Goal: Information Seeking & Learning: Understand process/instructions

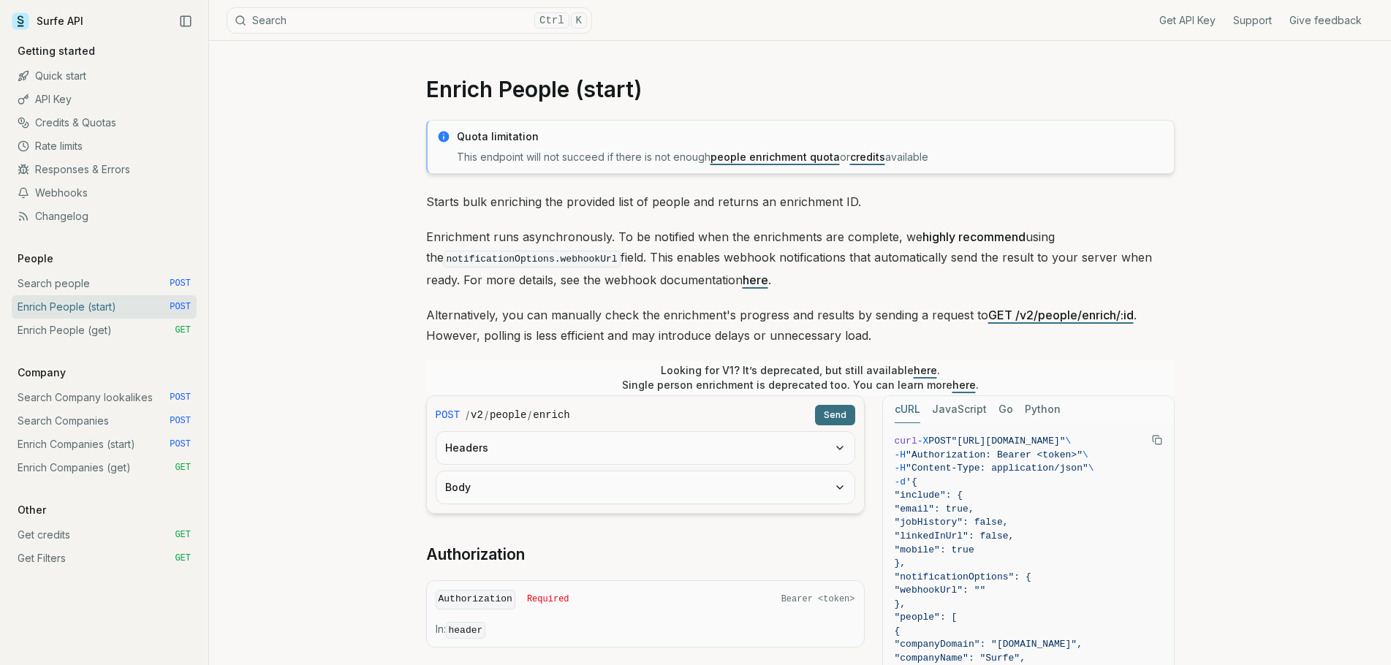
click at [56, 101] on link "API Key" at bounding box center [104, 99] width 185 height 23
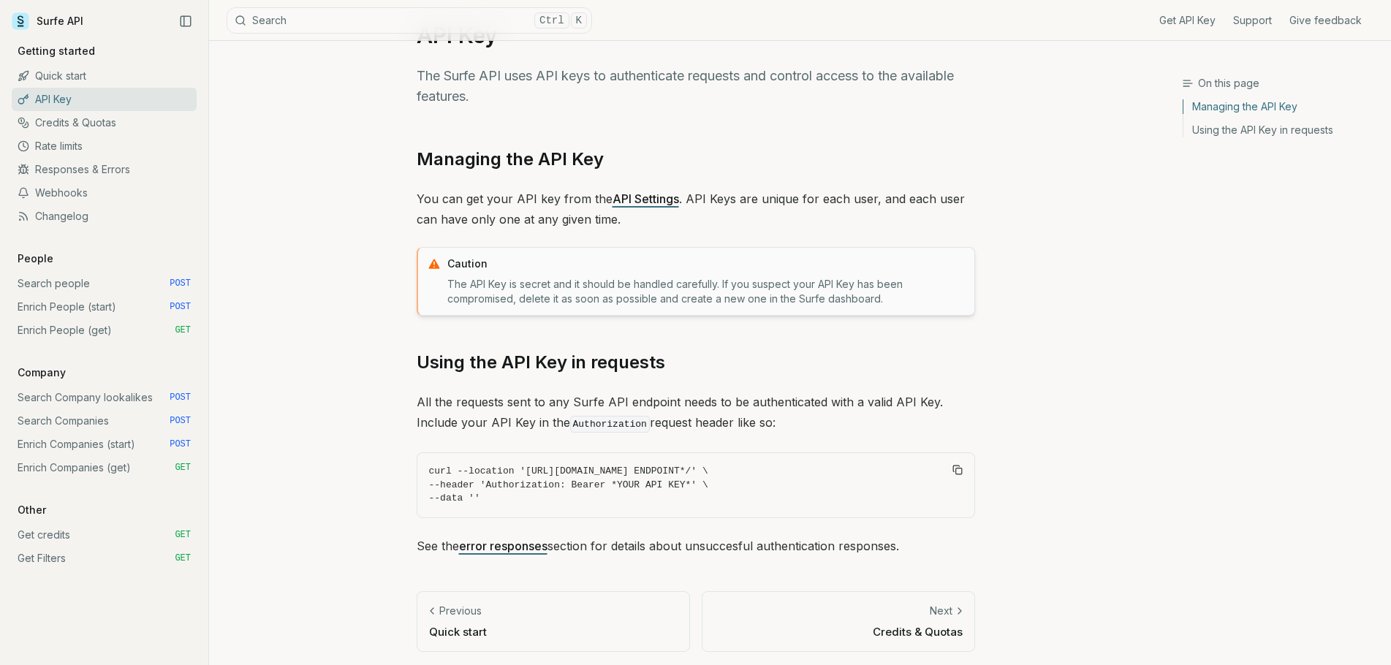
scroll to position [58, 0]
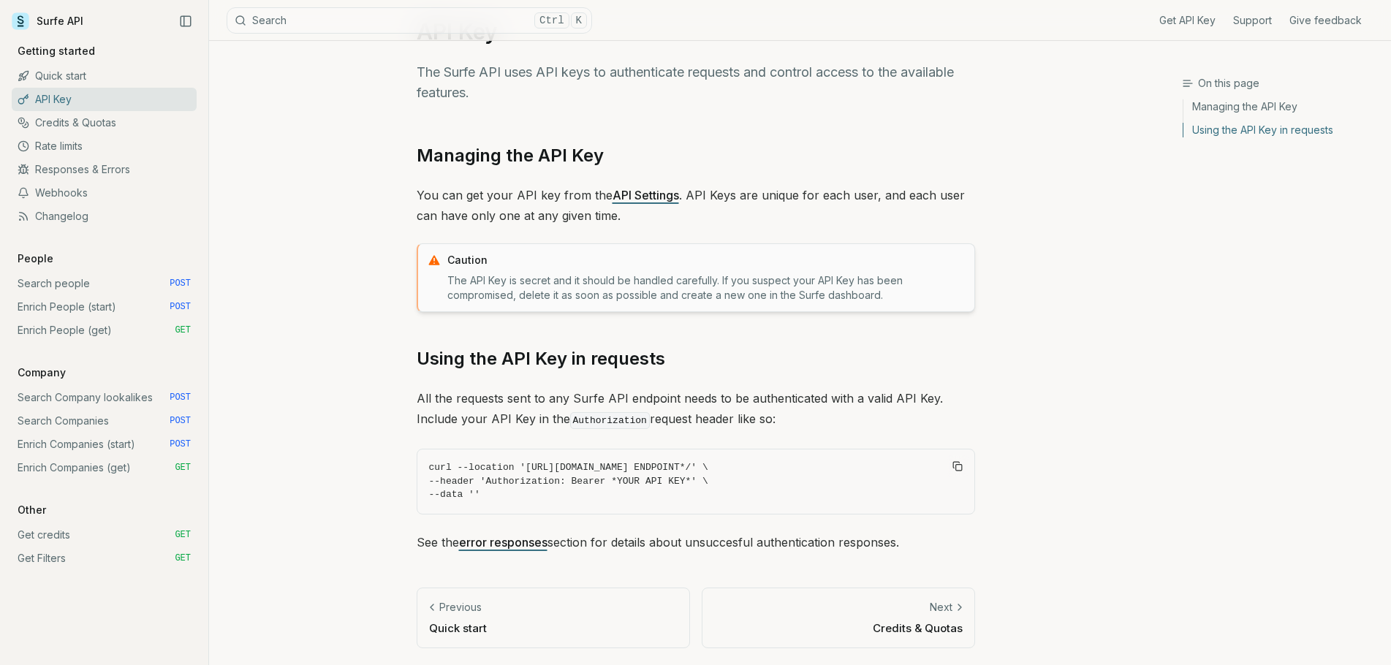
click at [642, 188] on link "API Settings" at bounding box center [645, 195] width 66 height 15
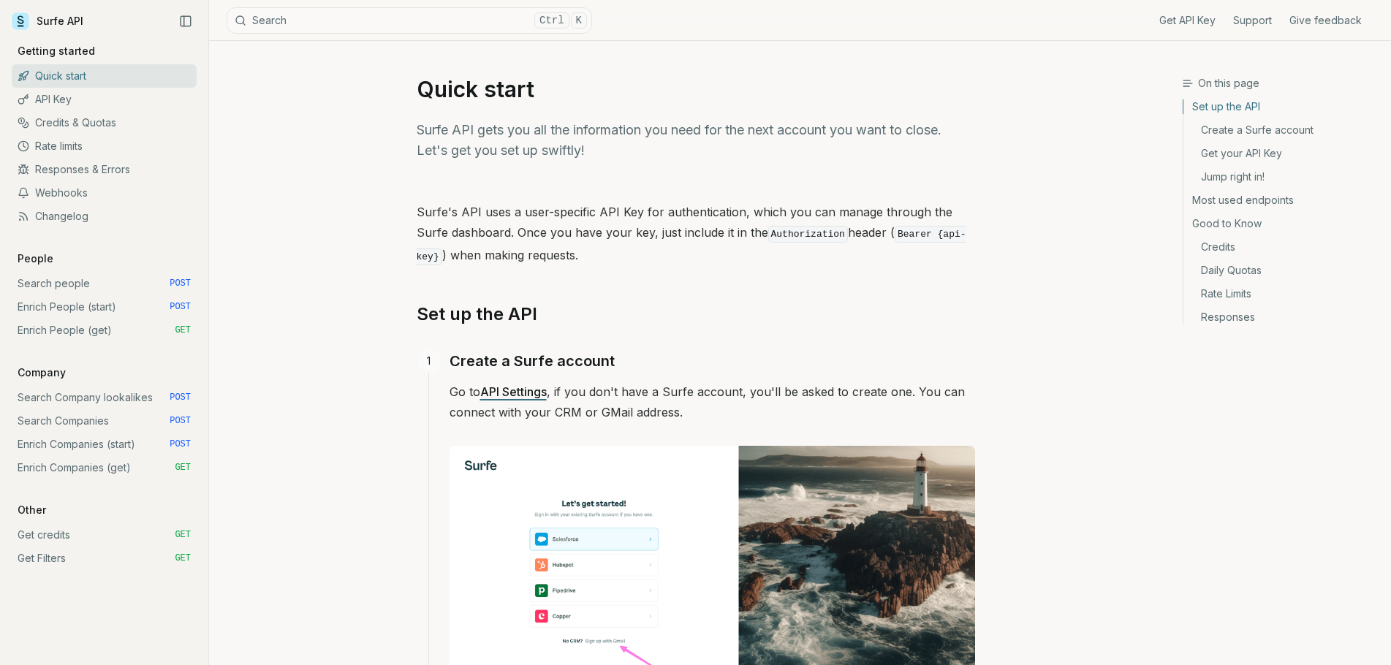
click at [58, 26] on link "Surfe API" at bounding box center [48, 21] width 72 height 22
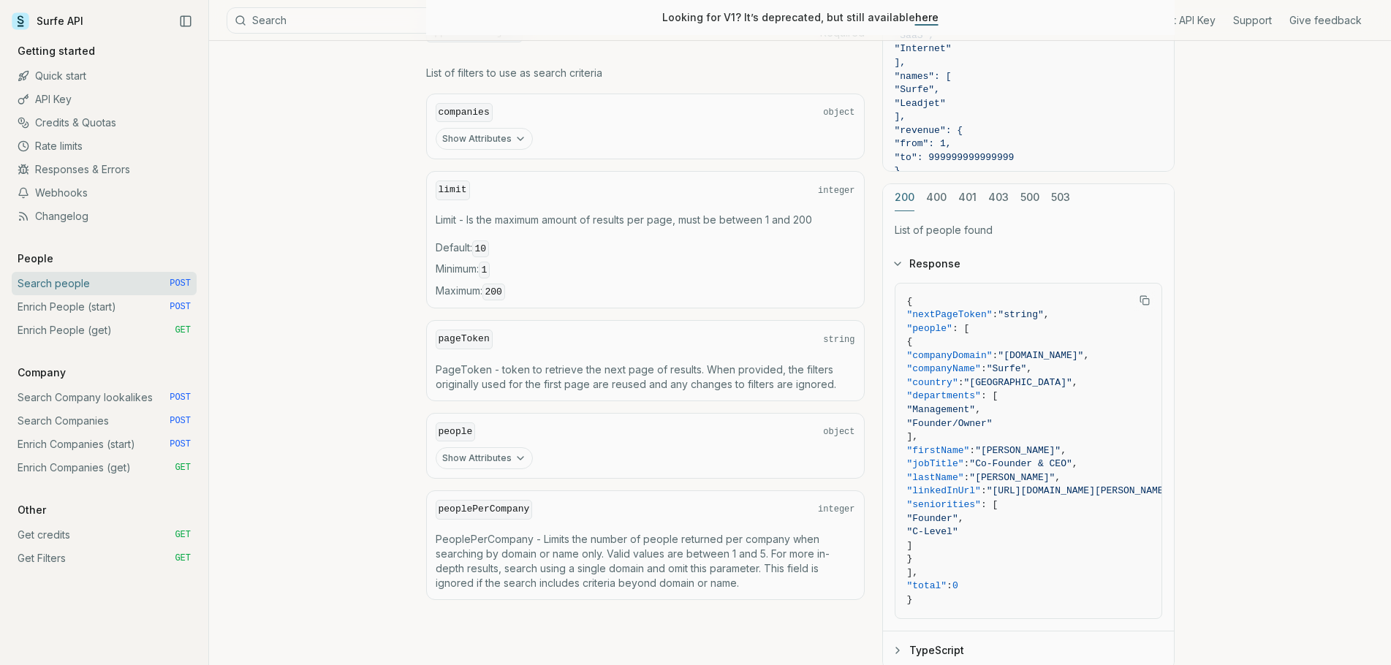
scroll to position [696, 0]
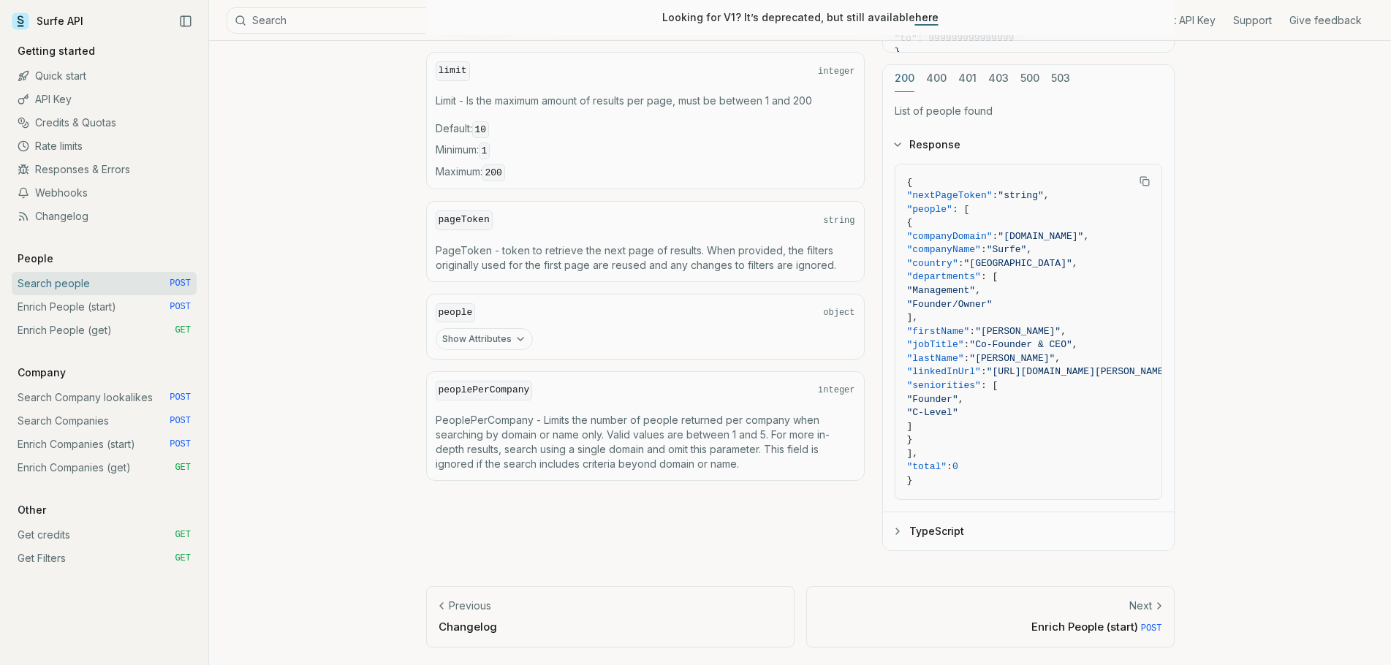
click at [30, 307] on link "Enrich People (start) POST" at bounding box center [104, 306] width 185 height 23
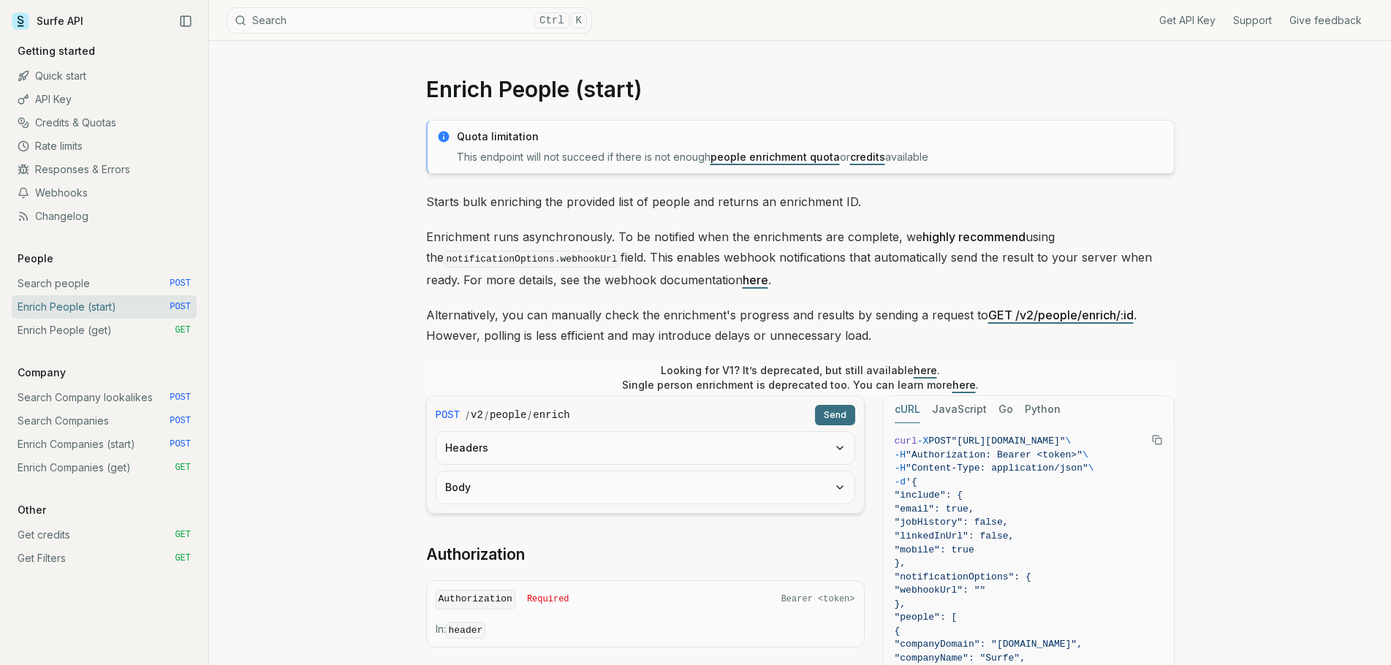
click at [45, 327] on link "Enrich People (get) GET" at bounding box center [104, 330] width 185 height 23
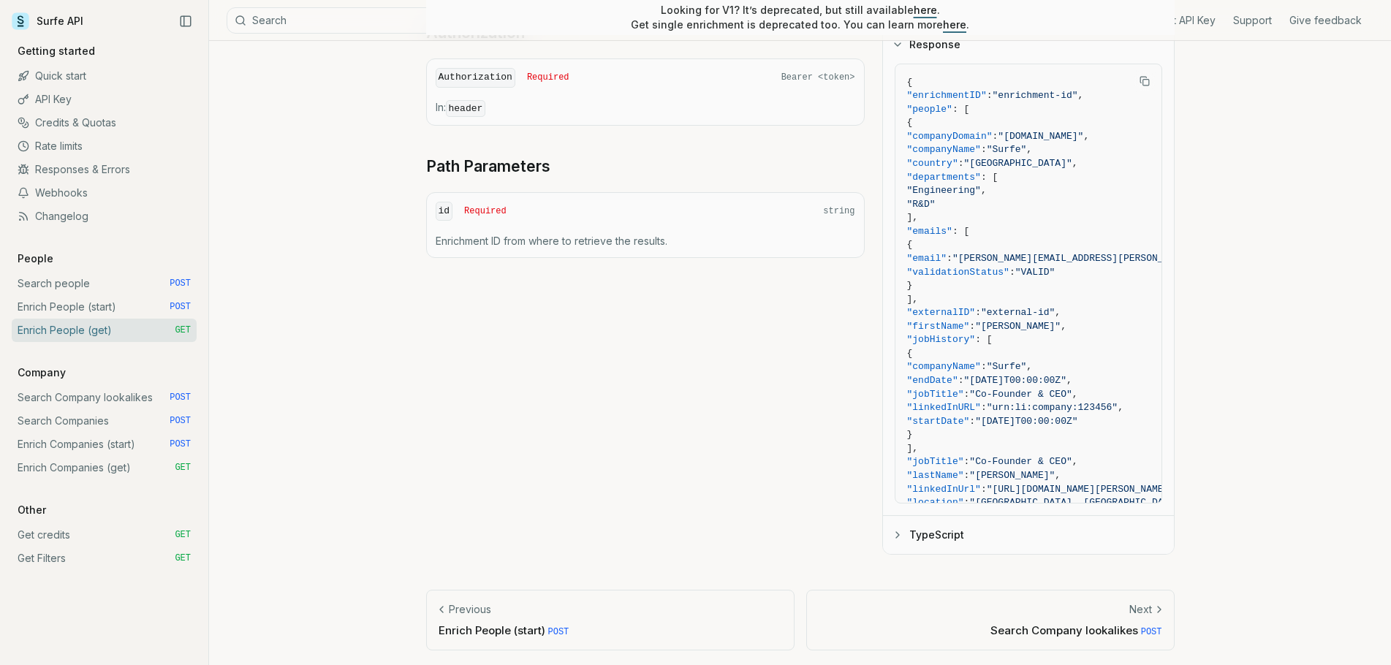
scroll to position [490, 0]
click at [67, 471] on link "Enrich Companies (get) GET" at bounding box center [104, 467] width 185 height 23
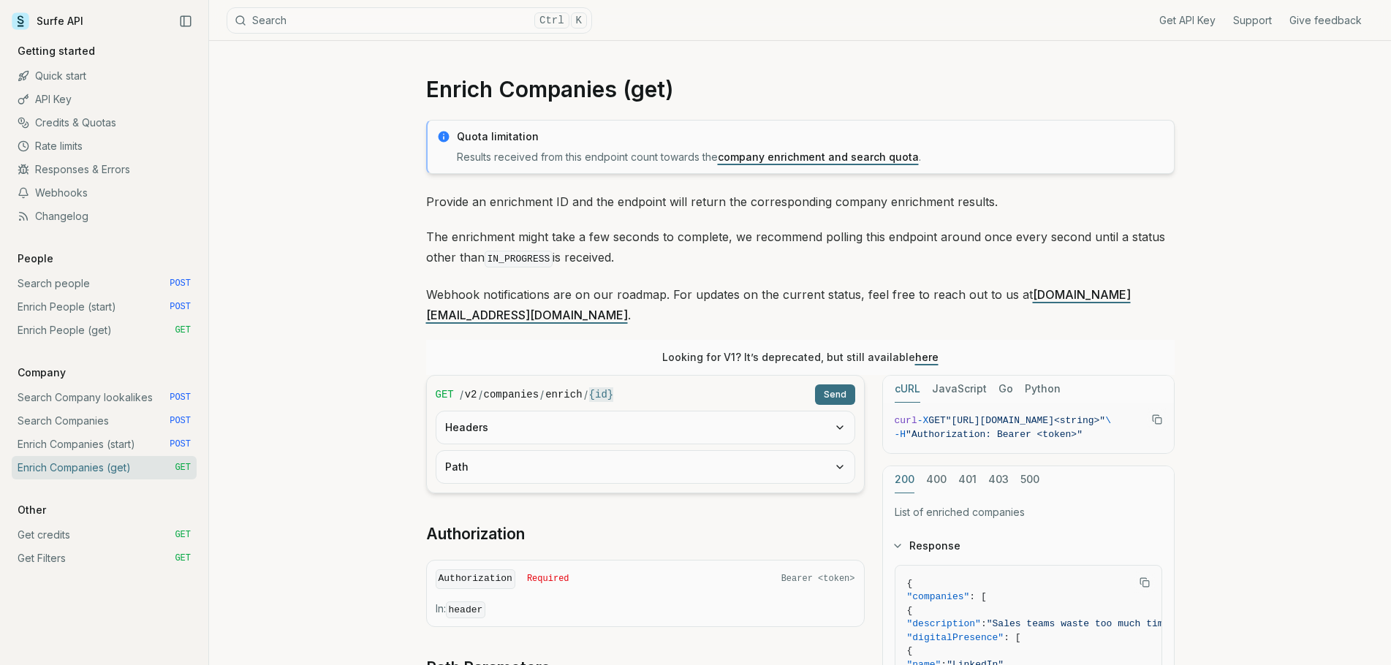
click at [61, 562] on link "Get Filters GET" at bounding box center [104, 558] width 185 height 23
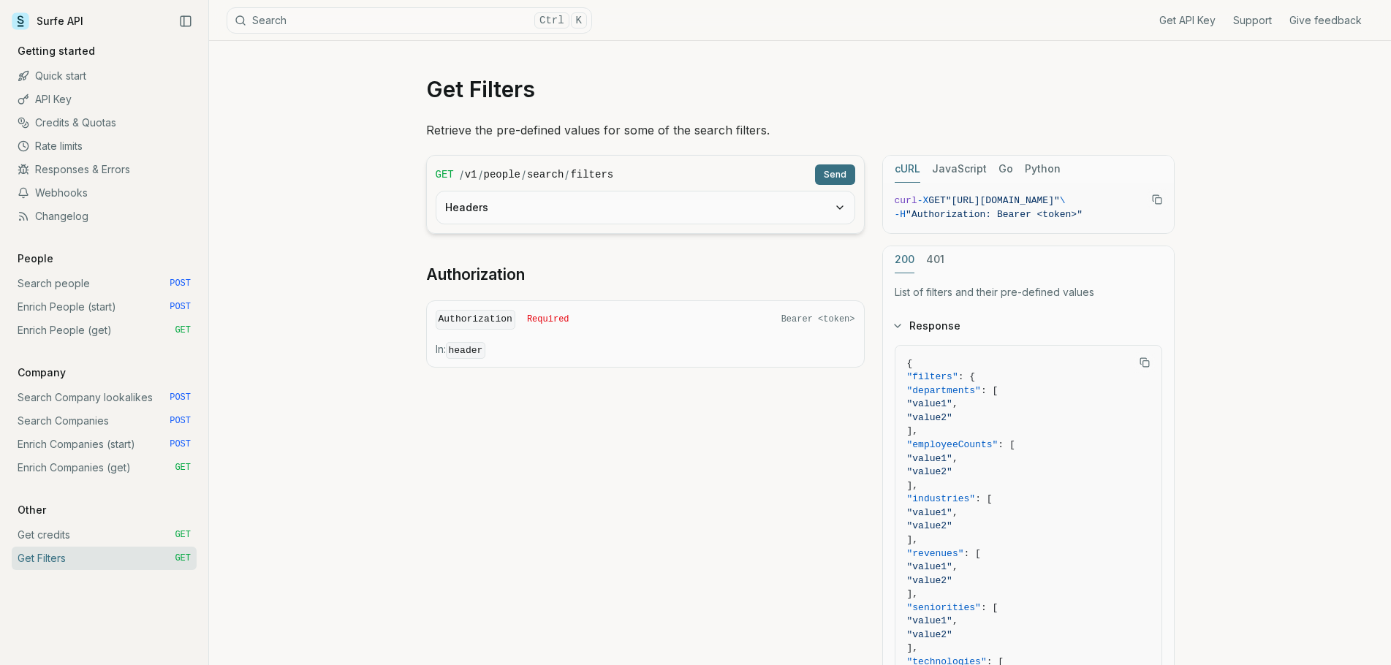
click at [59, 97] on link "API Key" at bounding box center [104, 99] width 185 height 23
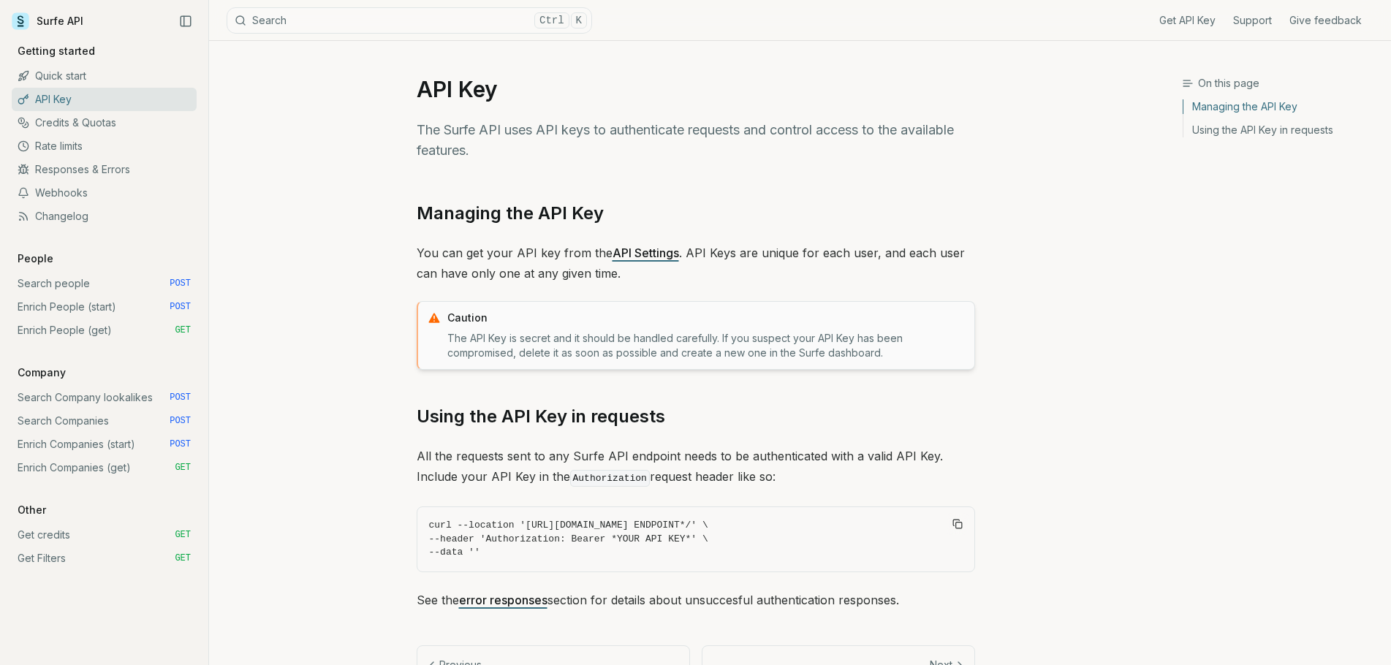
click at [632, 251] on link "API Settings" at bounding box center [645, 253] width 66 height 15
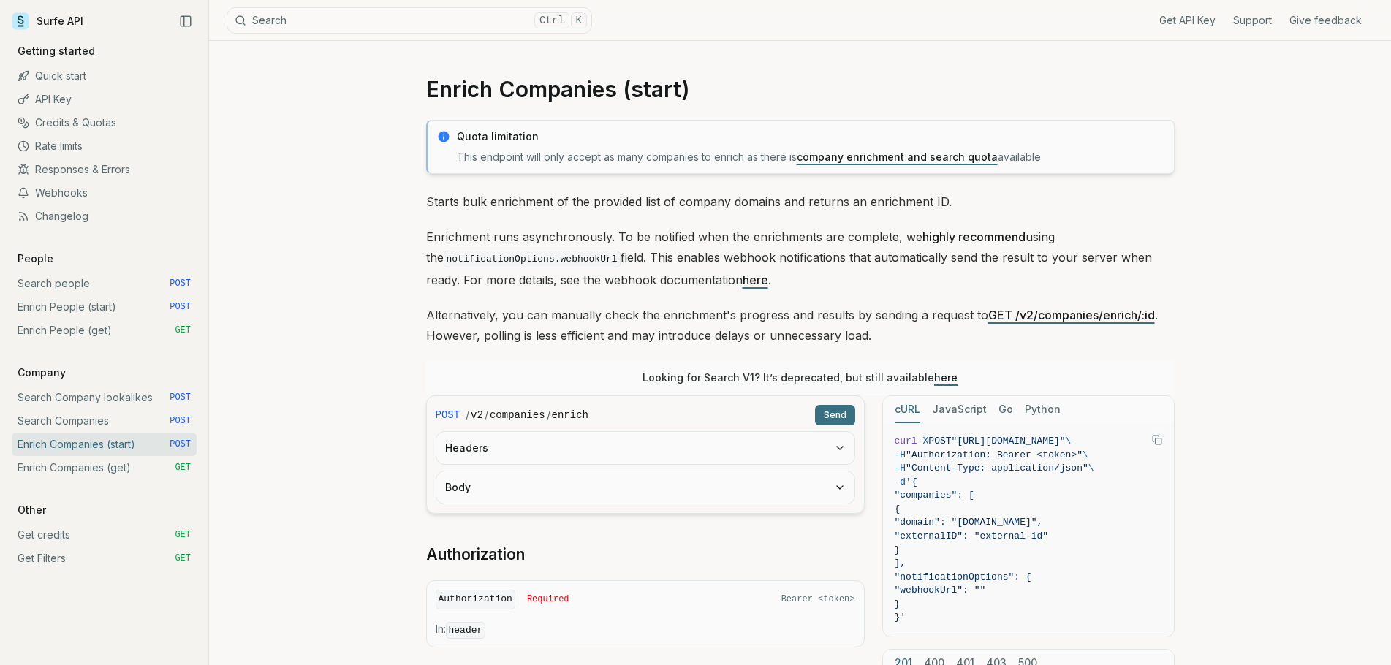
click at [62, 77] on link "Quick start" at bounding box center [104, 75] width 185 height 23
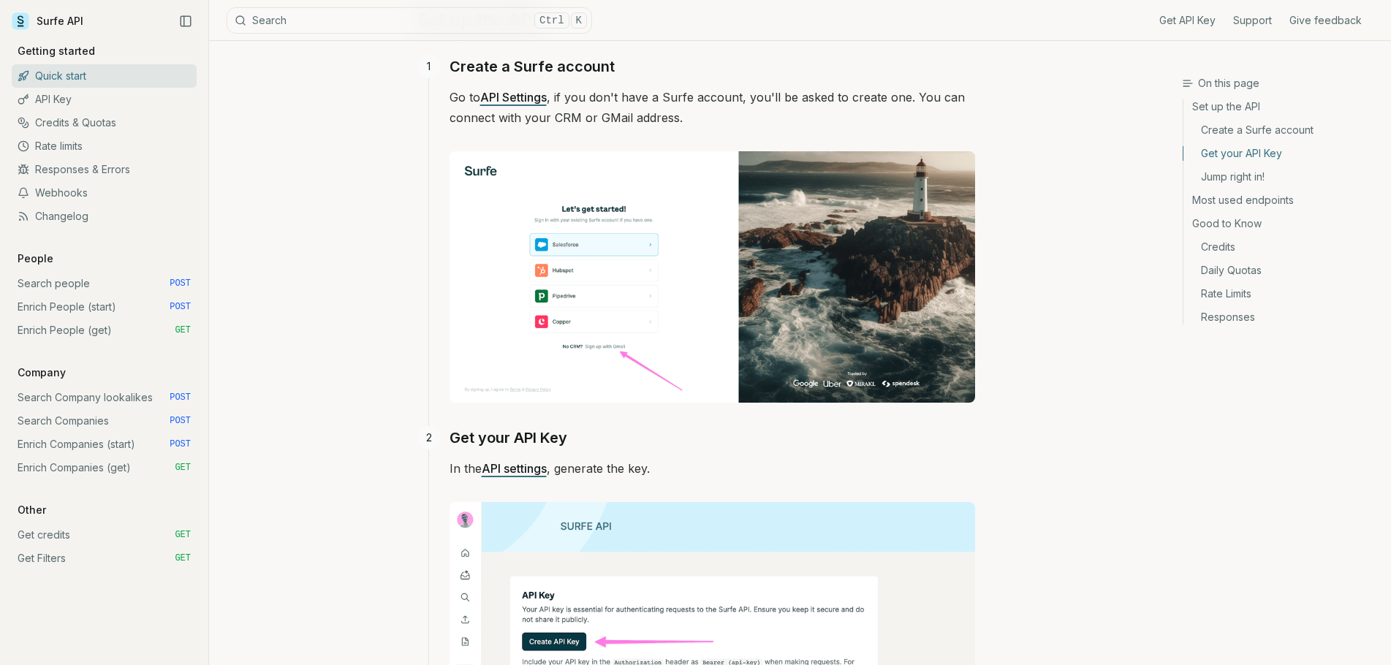
scroll to position [292, 0]
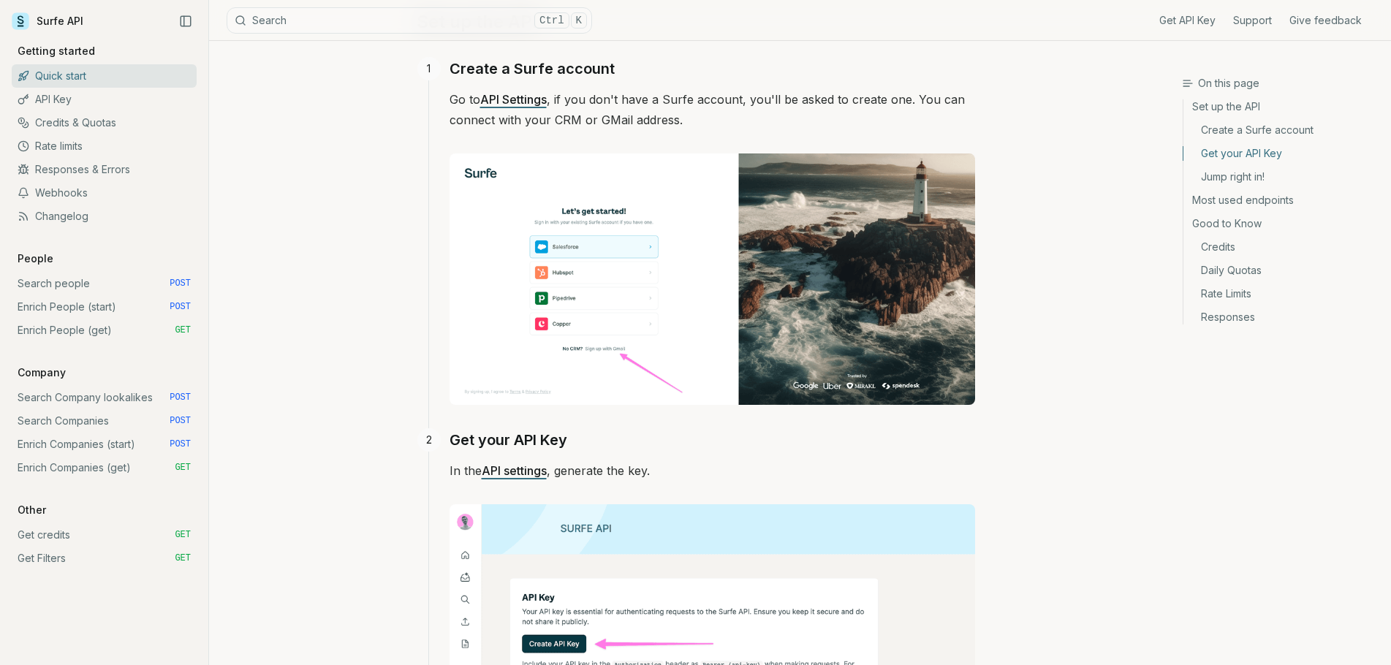
click at [1215, 105] on link "Set up the API" at bounding box center [1281, 108] width 196 height 19
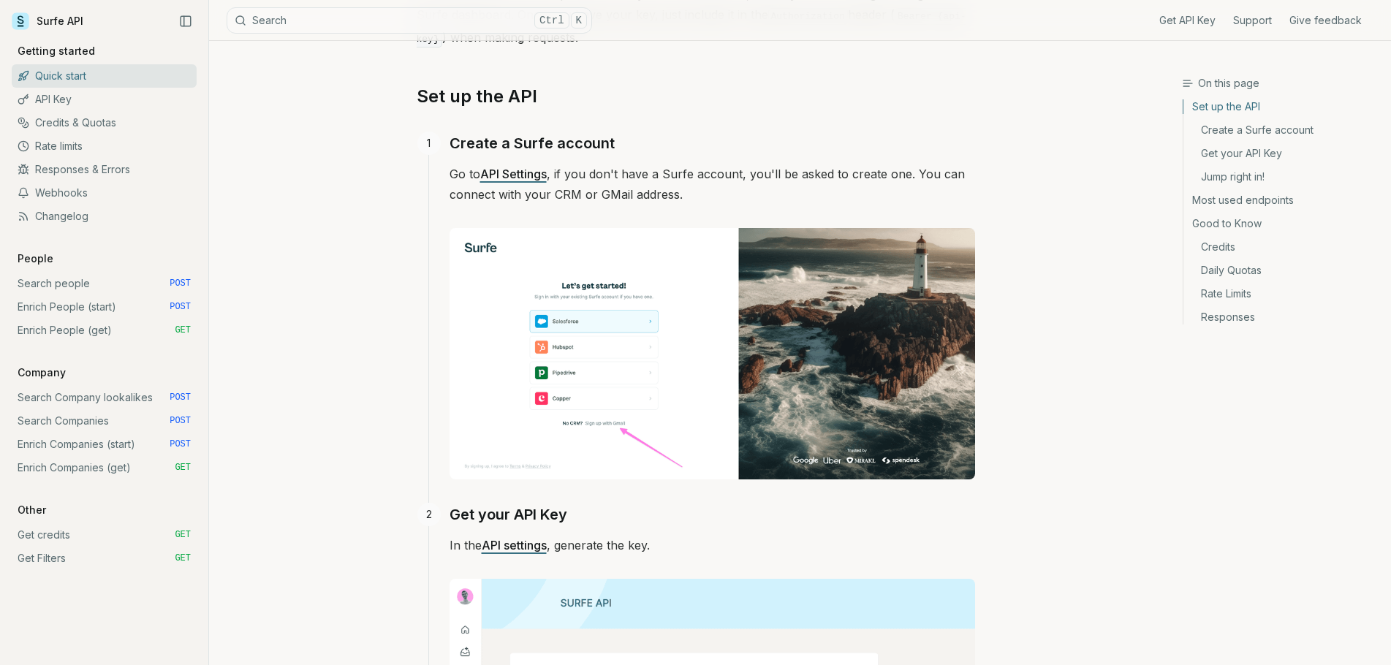
click at [514, 169] on link "API Settings" at bounding box center [513, 174] width 66 height 15
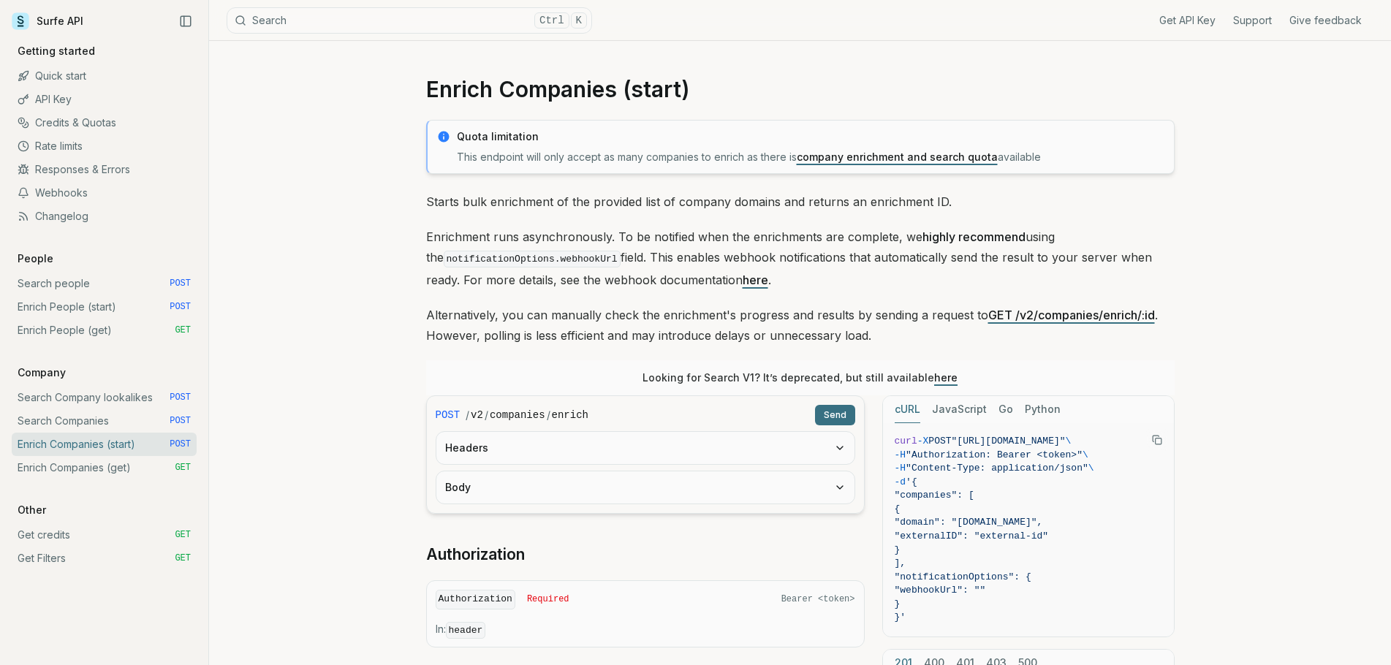
click at [77, 421] on link "Search Companies POST" at bounding box center [104, 420] width 185 height 23
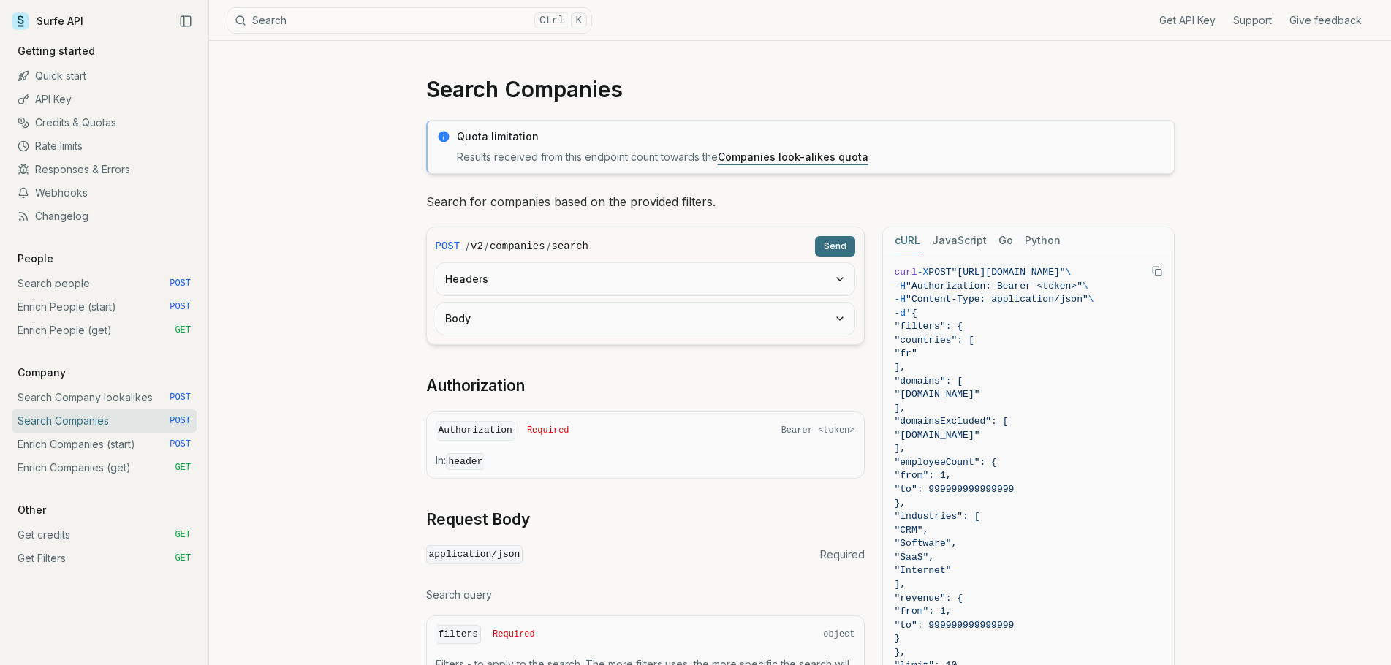
click at [175, 419] on span "POST" at bounding box center [180, 421] width 21 height 12
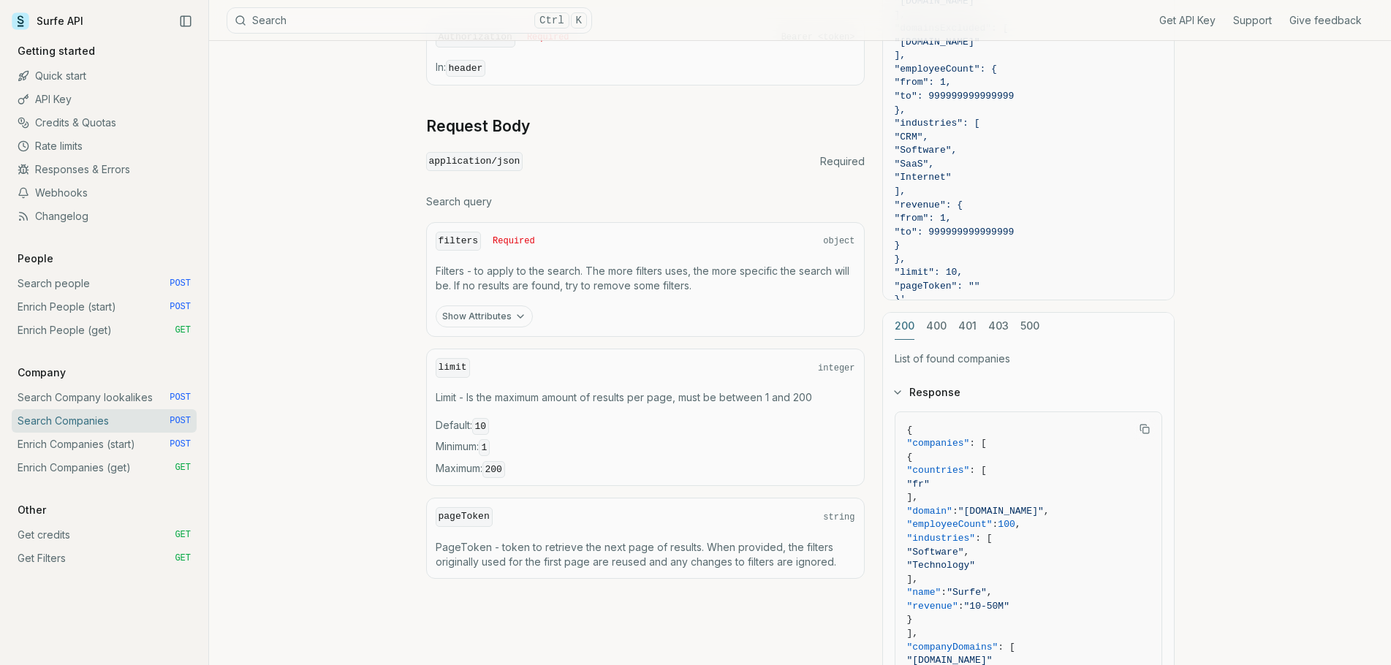
scroll to position [541, 0]
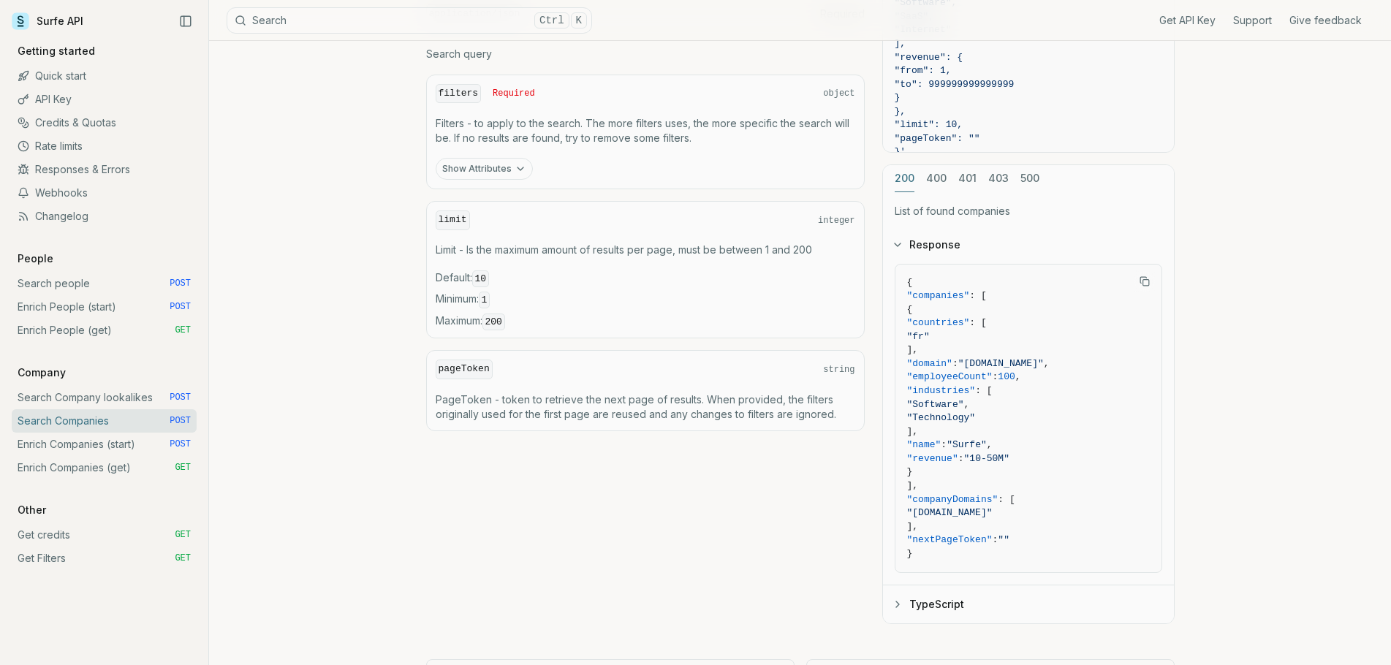
click at [35, 466] on link "Enrich Companies (get) GET" at bounding box center [104, 467] width 185 height 23
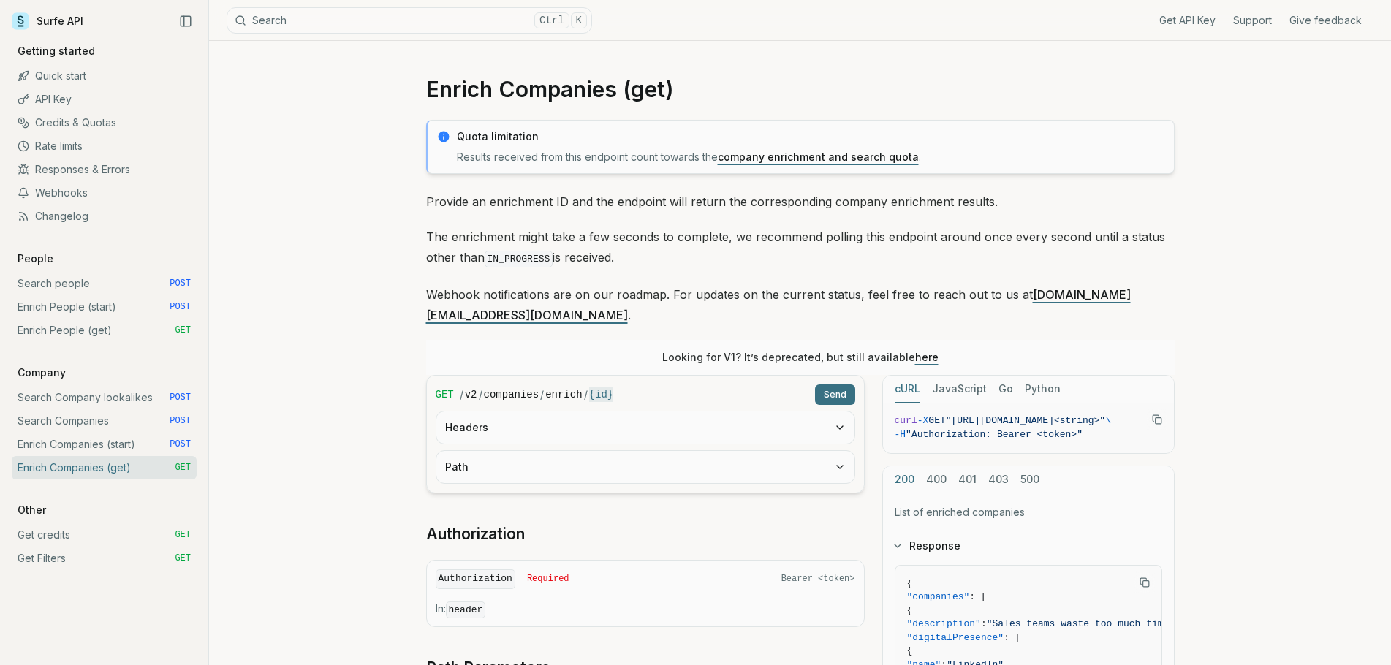
click at [844, 161] on link "company enrichment and search quota" at bounding box center [818, 157] width 201 height 12
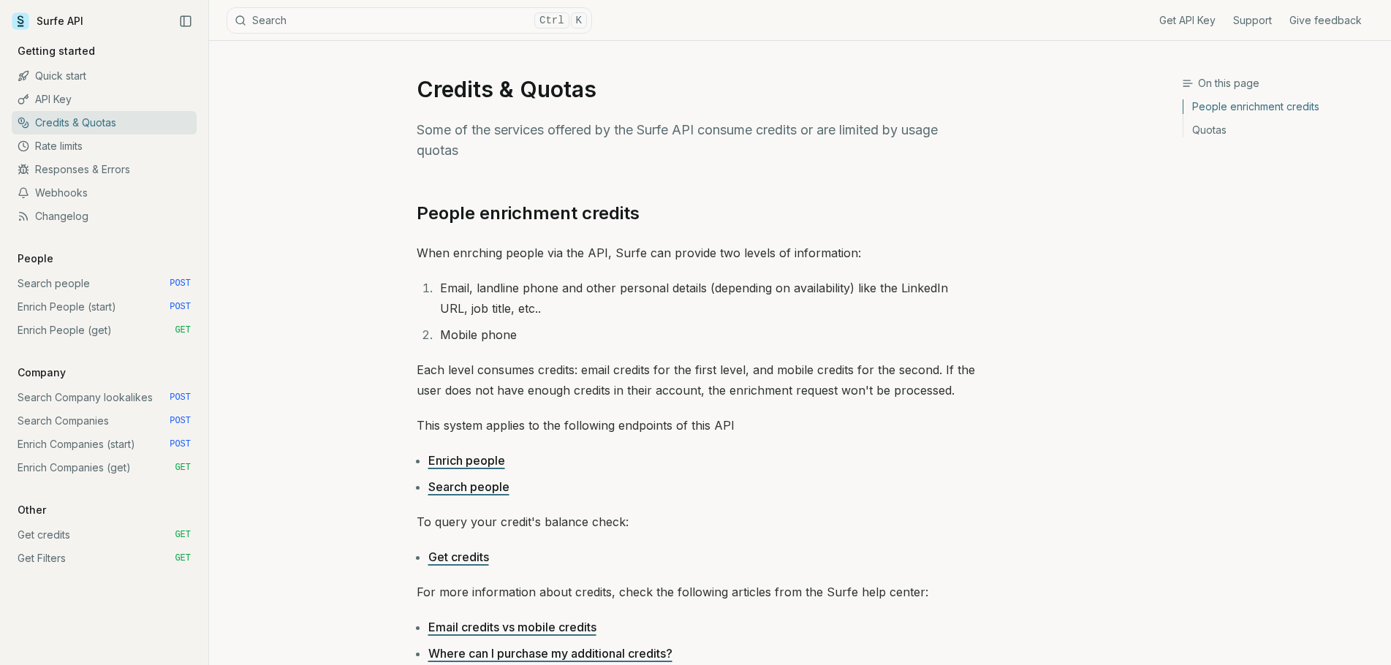
click at [58, 398] on link "Search Company lookalikes POST" at bounding box center [104, 397] width 185 height 23
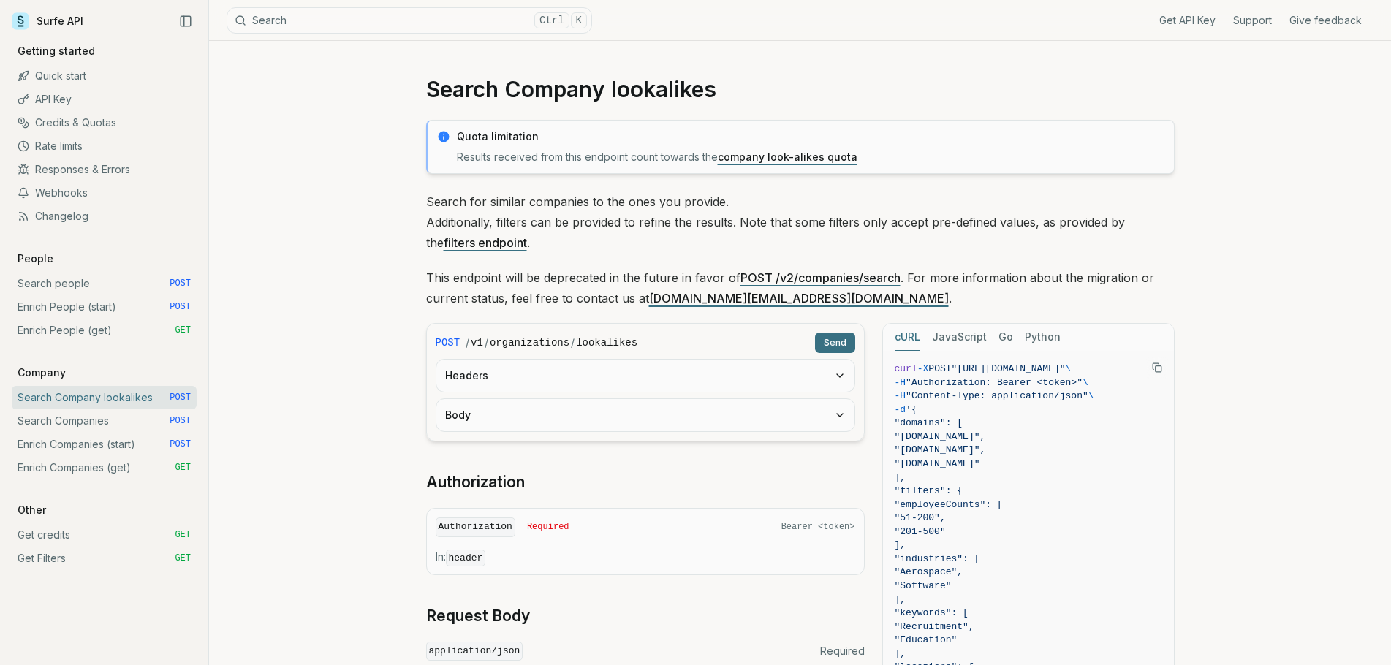
click at [781, 157] on link "company look-alikes quota" at bounding box center [788, 157] width 140 height 12
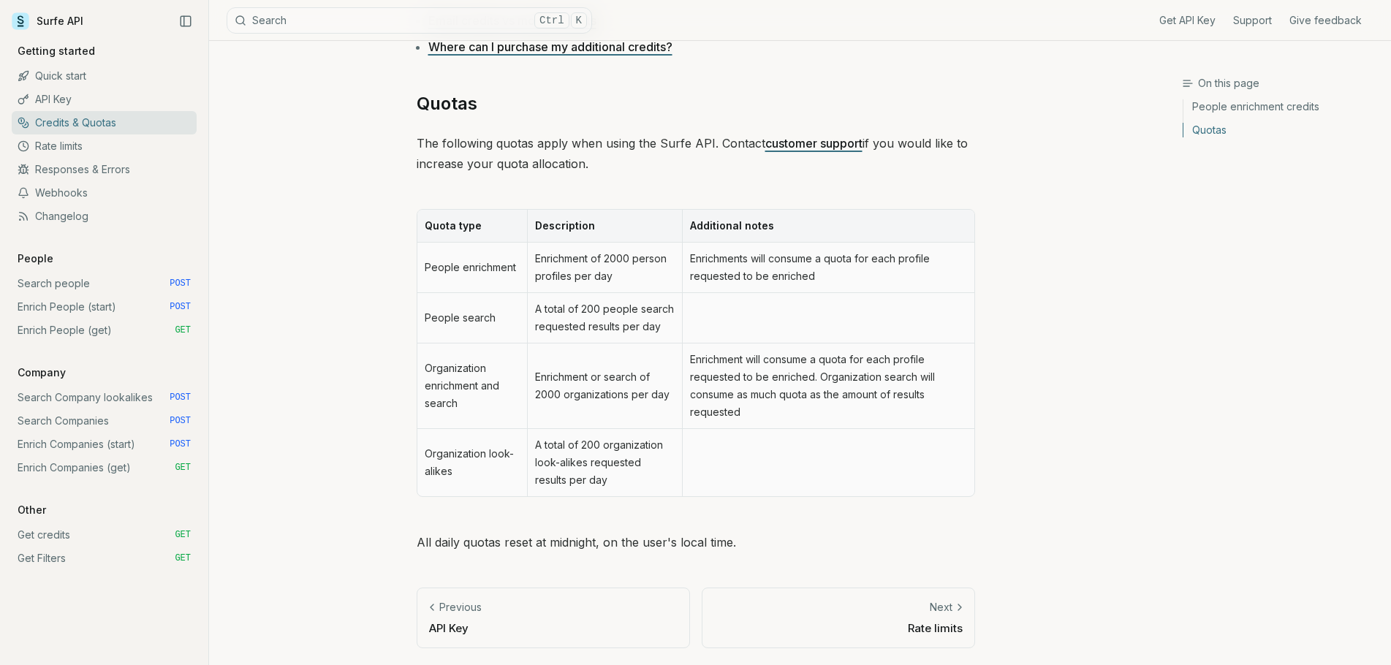
scroll to position [607, 0]
click at [46, 398] on link "Search Company lookalikes POST" at bounding box center [104, 397] width 185 height 23
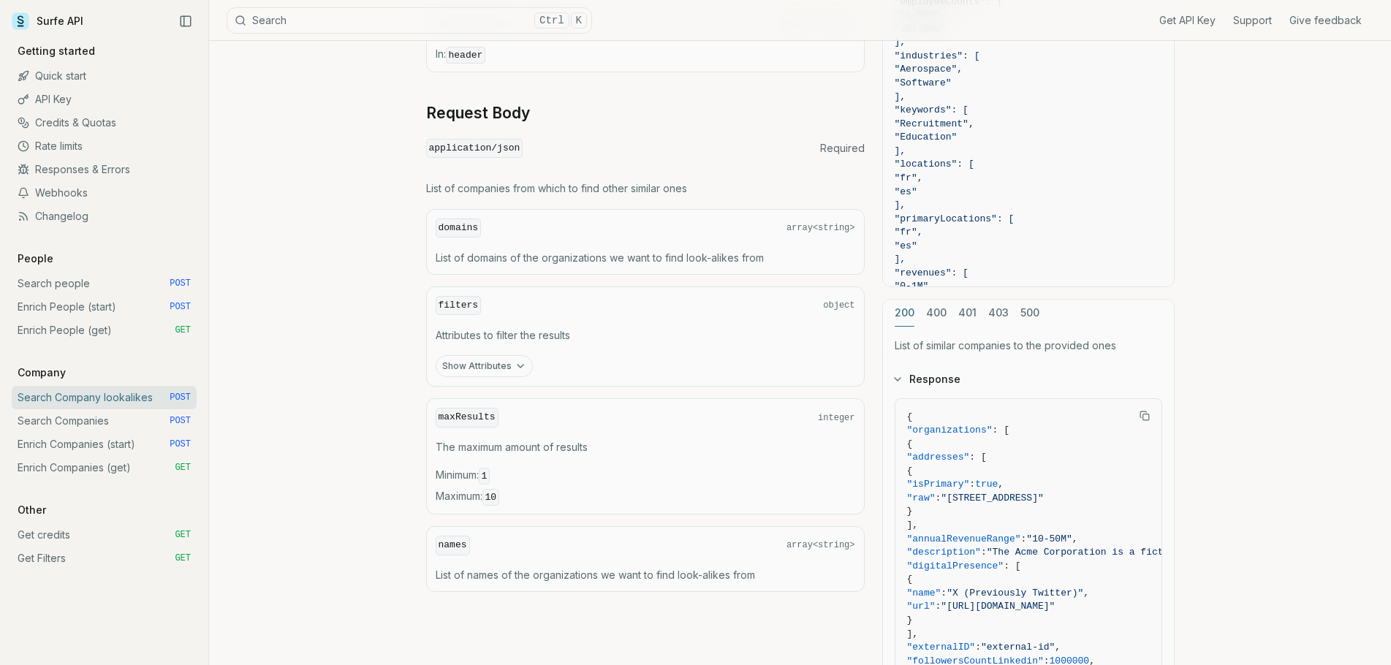
scroll to position [512, 0]
